Goal: Task Accomplishment & Management: Manage account settings

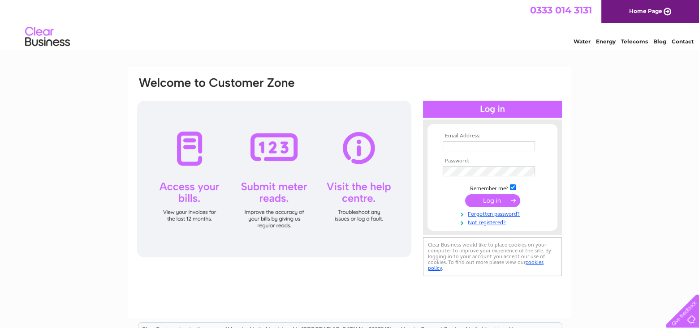
type input "accounts.payable@rhp.org.uk"
click at [491, 202] on input "submit" at bounding box center [492, 200] width 55 height 13
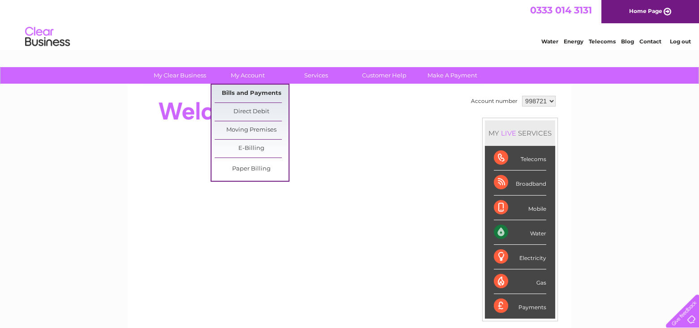
click at [246, 88] on link "Bills and Payments" at bounding box center [252, 94] width 74 height 18
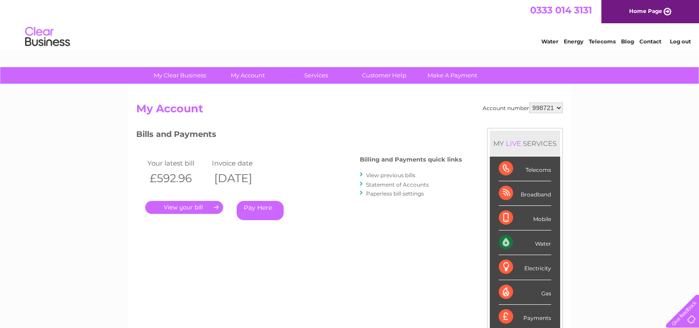
click at [177, 205] on link "." at bounding box center [184, 207] width 78 height 13
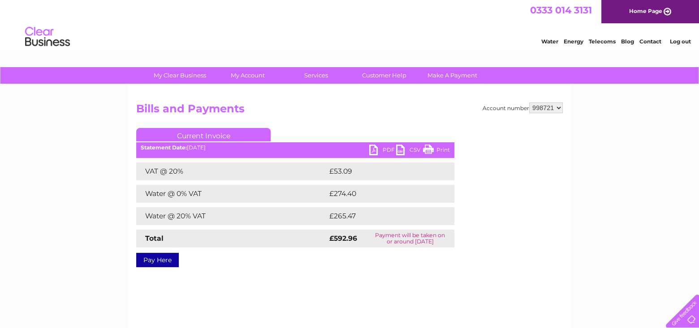
click at [386, 148] on link "PDF" at bounding box center [382, 151] width 27 height 13
